Goal: Transaction & Acquisition: Purchase product/service

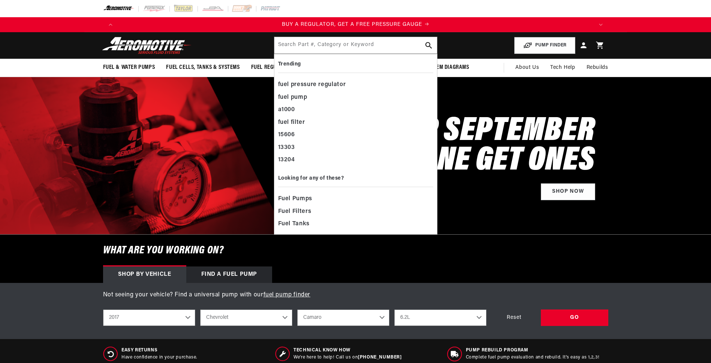
select select "2017"
select select "Chevrolet"
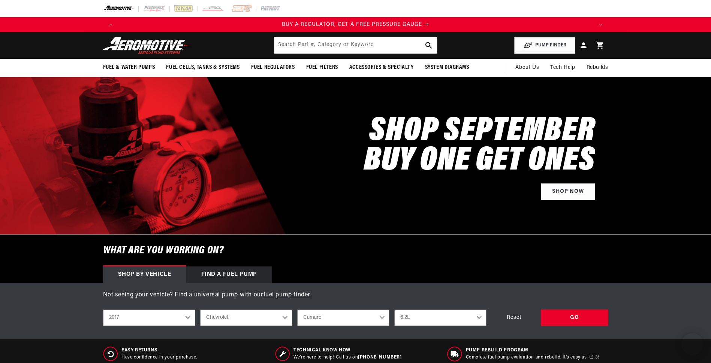
click at [0, 0] on div "a1000" at bounding box center [0, 0] width 0 height 0
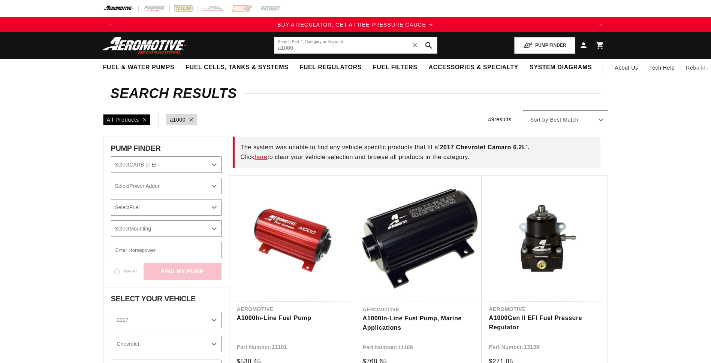
select select "2017"
select select "Chevrolet"
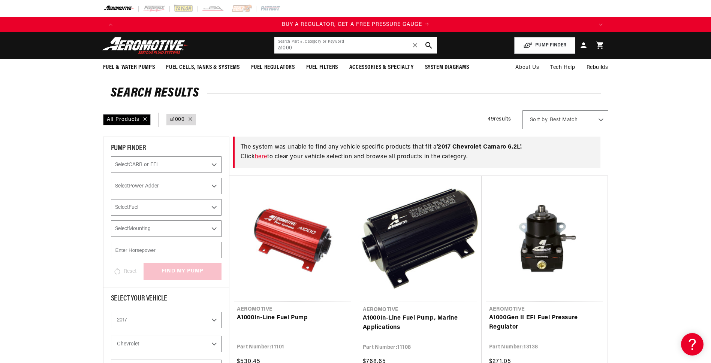
drag, startPoint x: 0, startPoint y: 0, endPoint x: 320, endPoint y: 48, distance: 323.2
click at [416, 44] on span "✕" at bounding box center [415, 45] width 7 height 12
click at [345, 46] on input "text" at bounding box center [355, 45] width 163 height 16
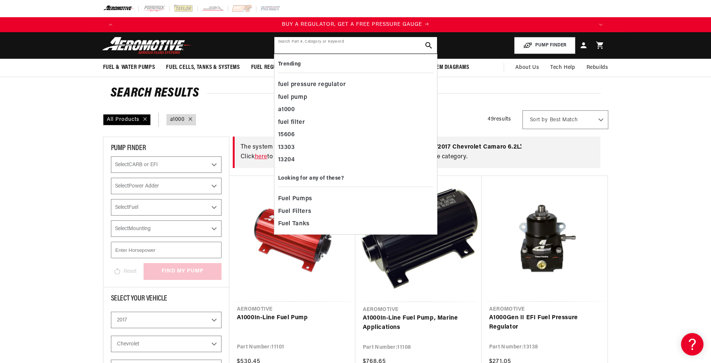
paste input "KPM1500"
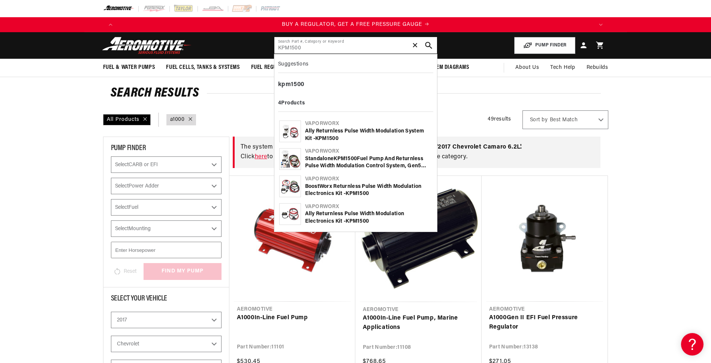
type input "KPM1500"
click at [428, 44] on icon "search button" at bounding box center [428, 45] width 7 height 7
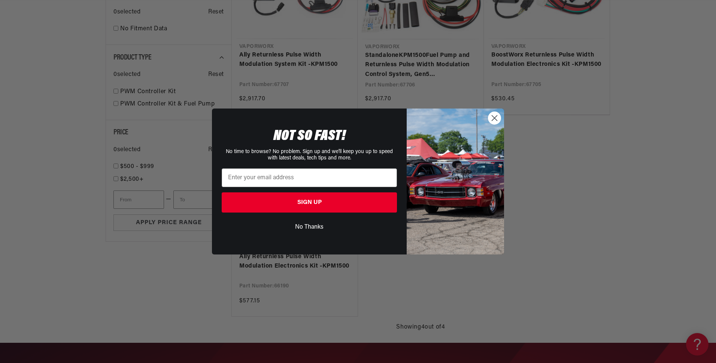
click at [494, 115] on circle "Close dialog" at bounding box center [495, 118] width 12 height 12
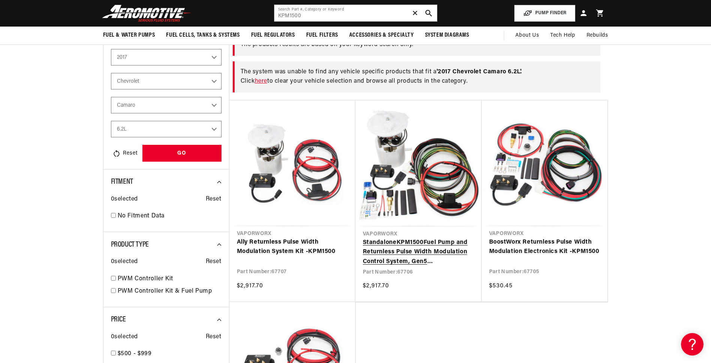
scroll to position [0, 475]
click at [416, 254] on link "Standalone KPM1500 Fuel Pump and Returnless Pulse Width Modulation Control Syst…" at bounding box center [418, 252] width 111 height 29
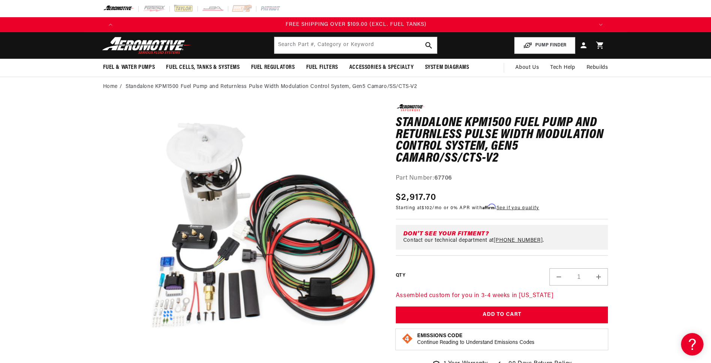
scroll to position [0, 1425]
